Goal: Find specific page/section: Find specific page/section

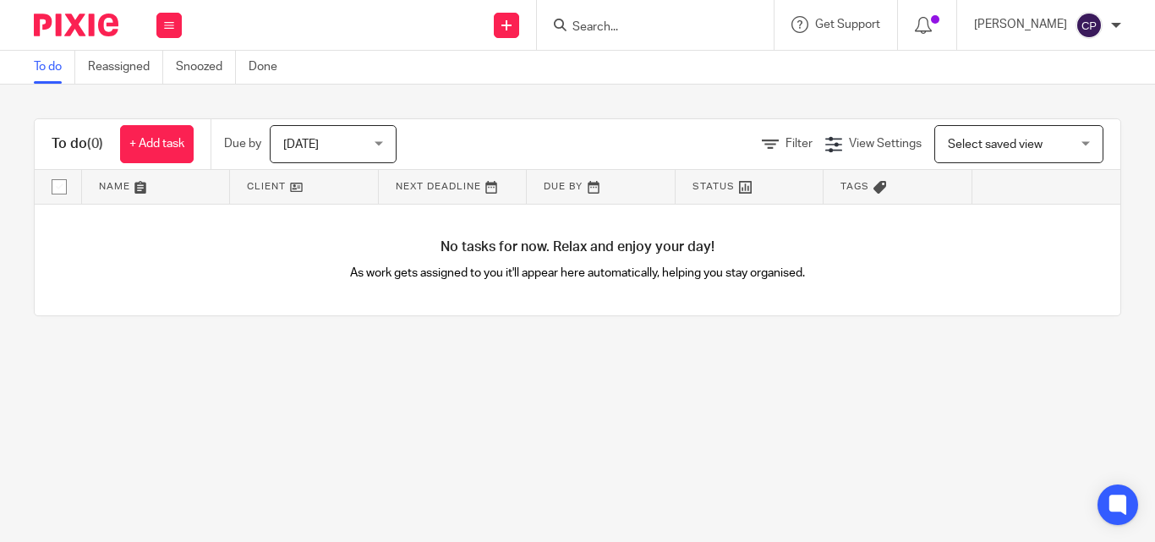
click at [627, 33] on input "Search" at bounding box center [647, 27] width 152 height 15
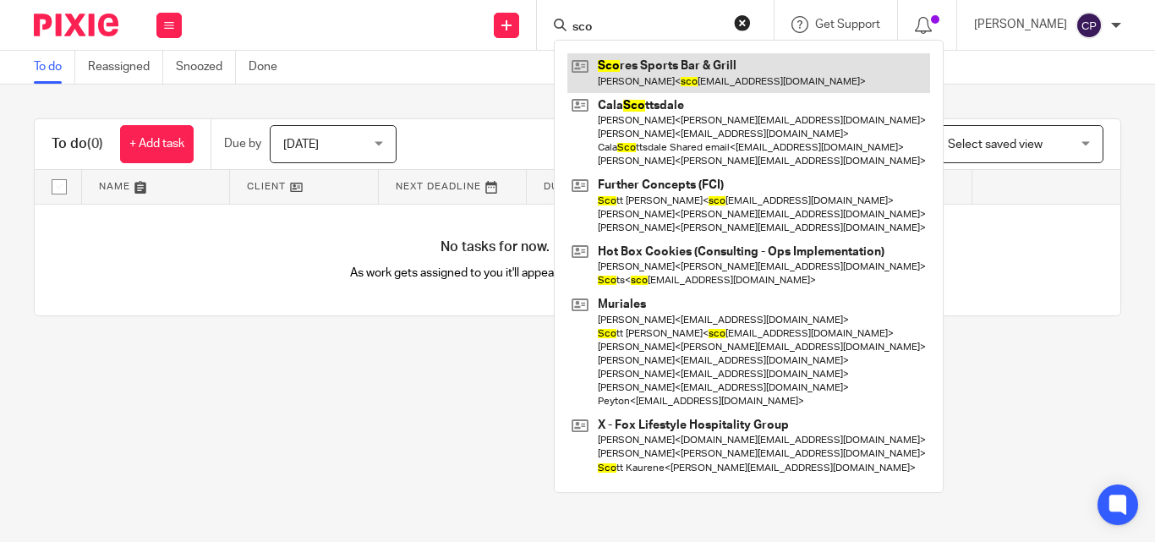
type input "sco"
click at [637, 81] on link at bounding box center [748, 72] width 363 height 39
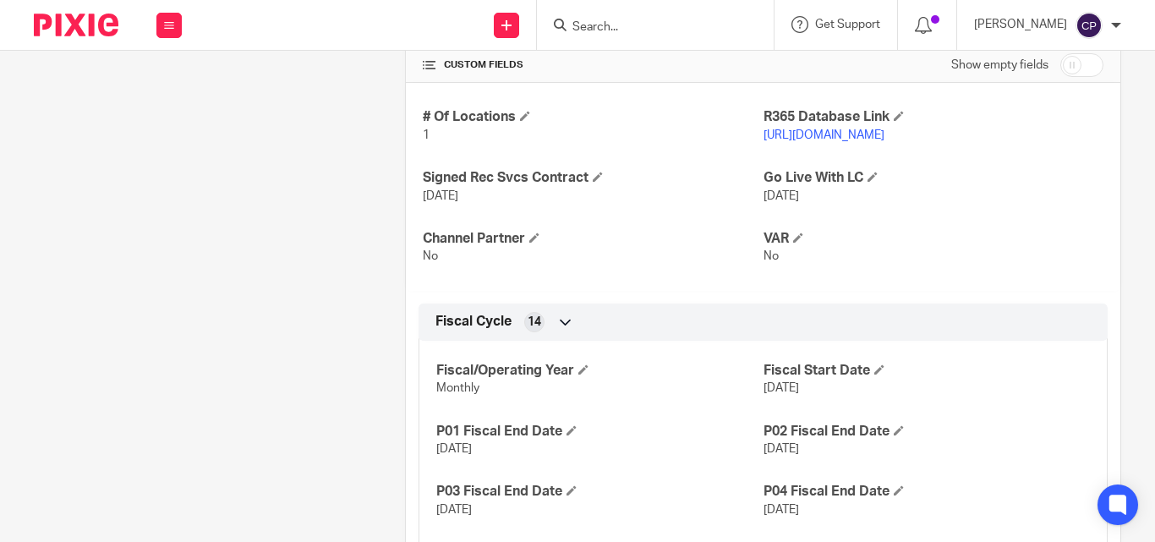
scroll to position [676, 0]
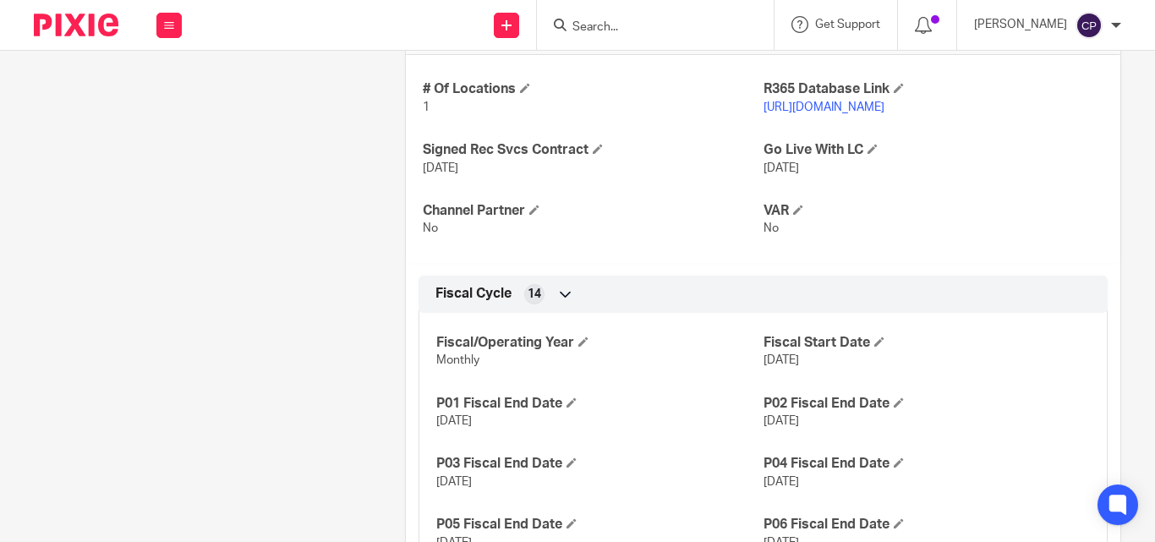
click at [846, 113] on link "https://scores.restaurant365.com/" at bounding box center [824, 107] width 121 height 12
